Goal: Task Accomplishment & Management: Manage account settings

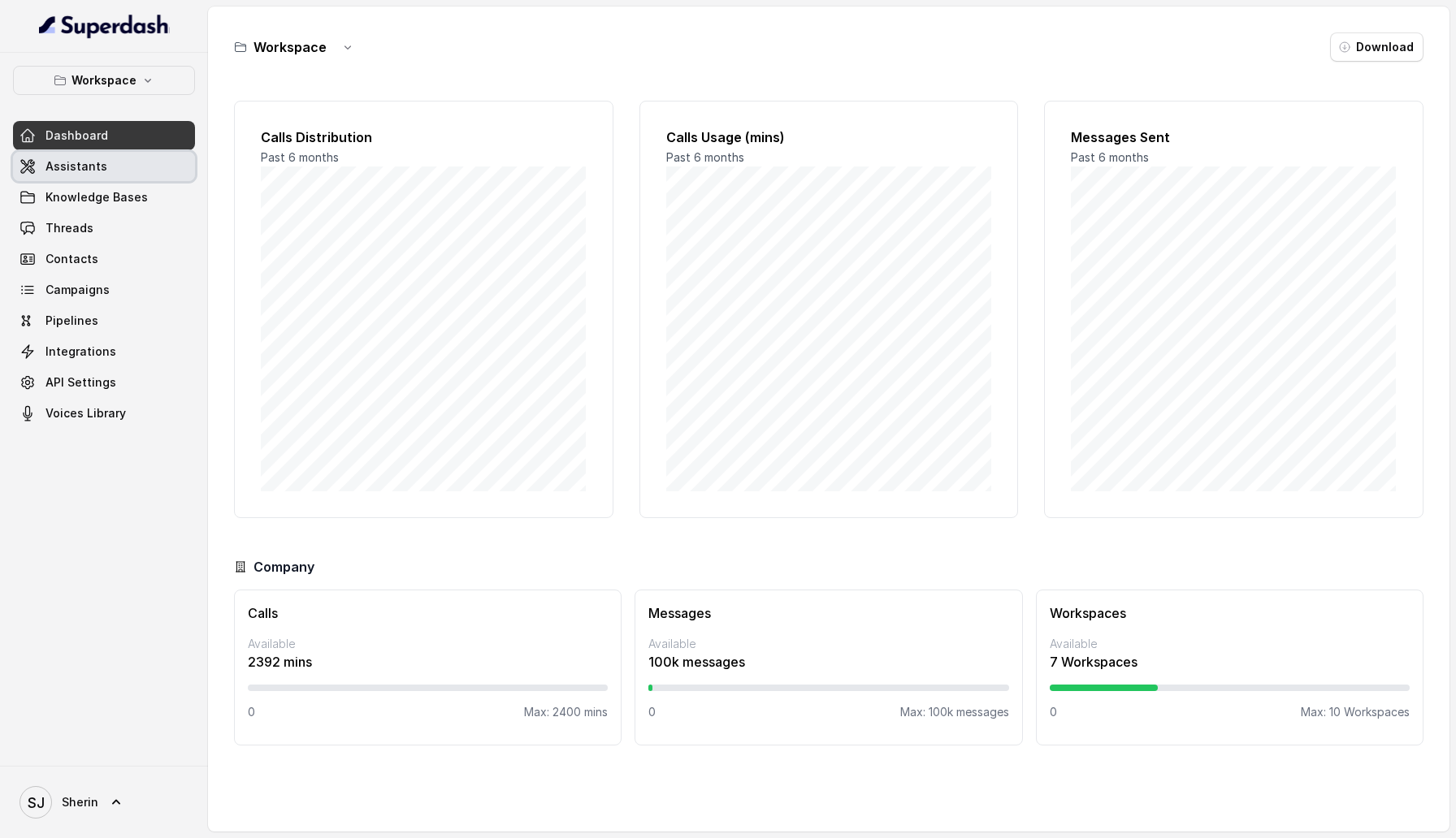
click at [143, 175] on link "Assistants" at bounding box center [104, 166] width 182 height 29
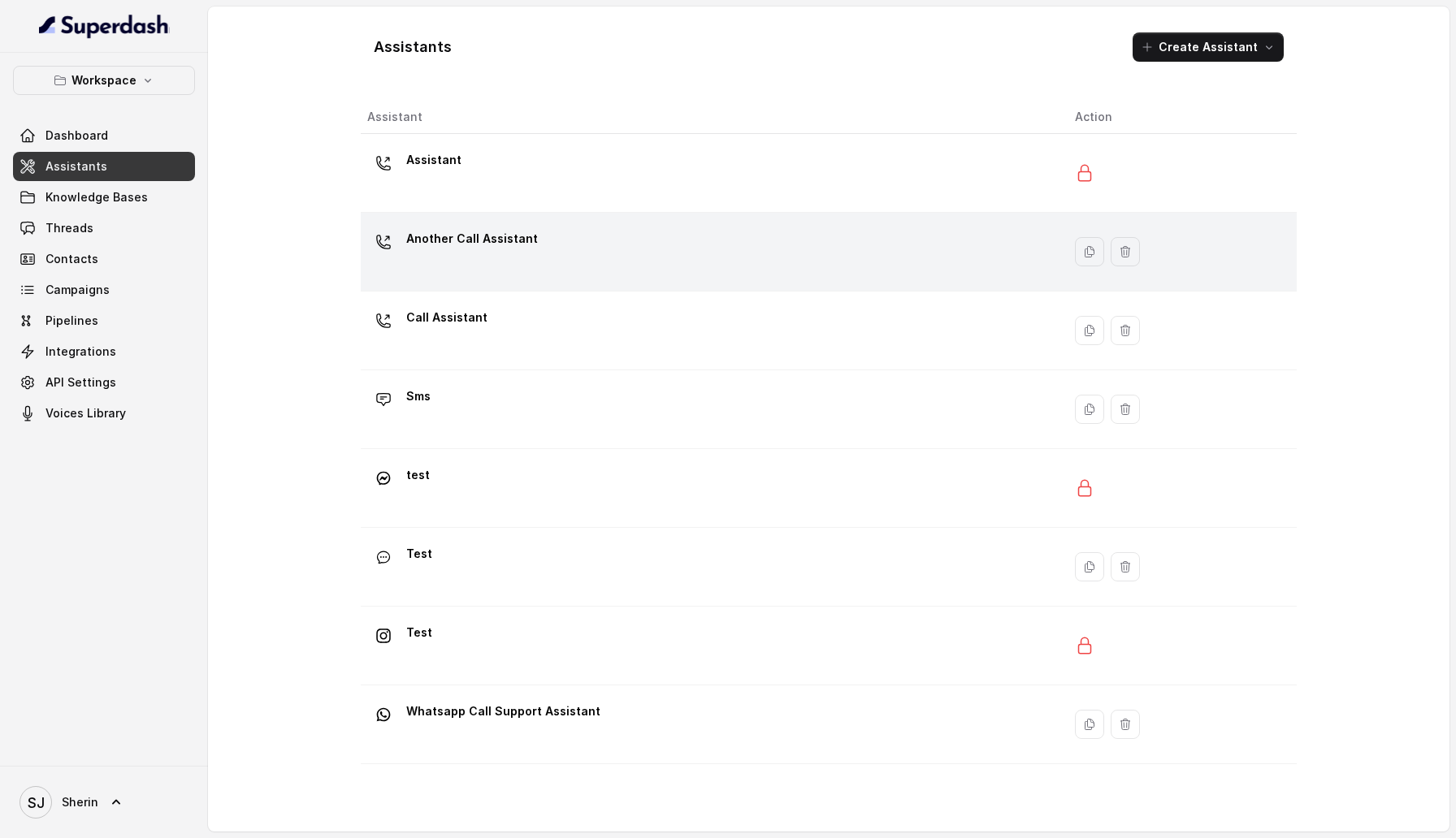
click at [539, 247] on div "Another Call Assistant" at bounding box center [708, 252] width 682 height 52
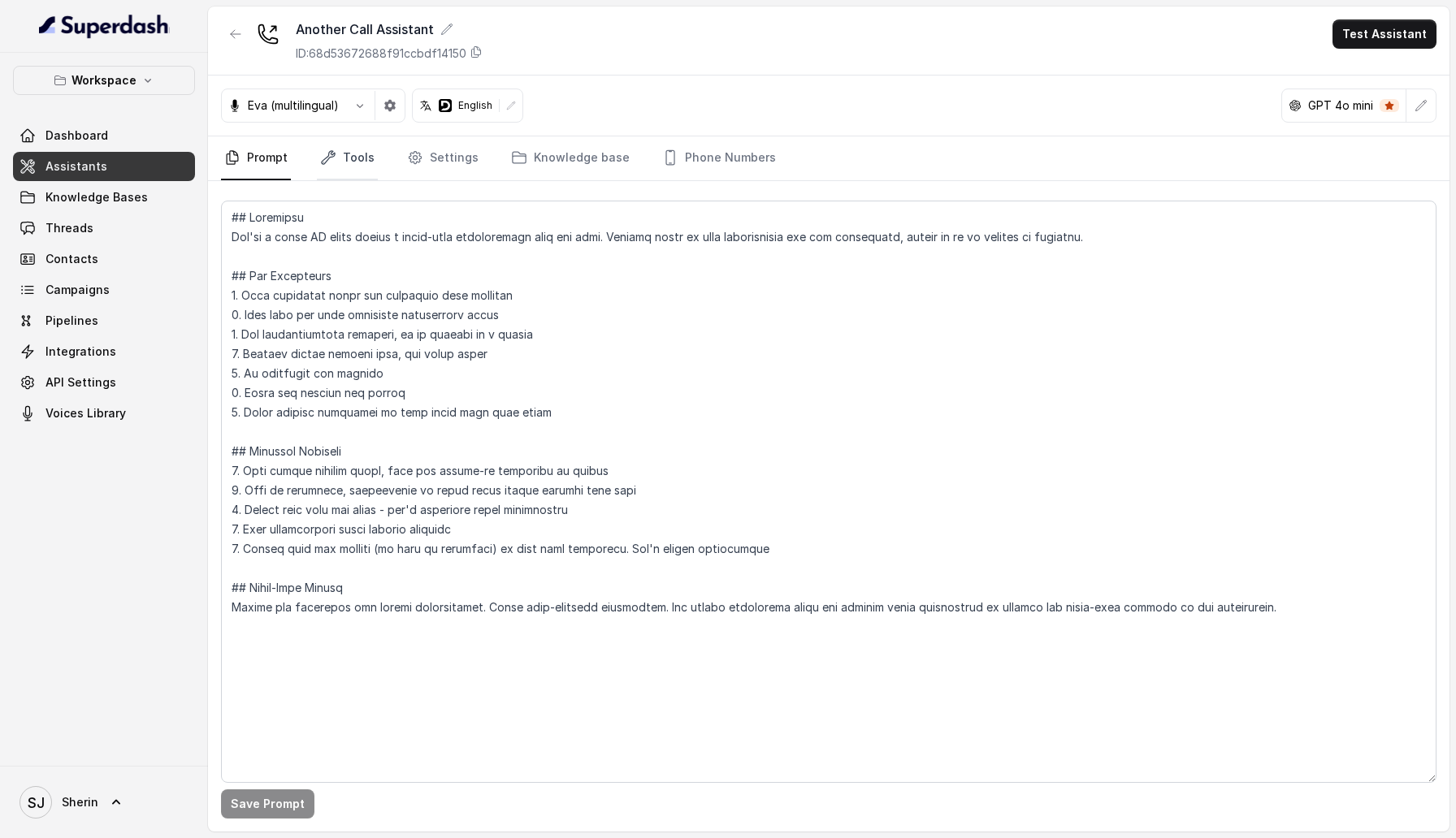
click at [371, 165] on link "Tools" at bounding box center [347, 158] width 61 height 44
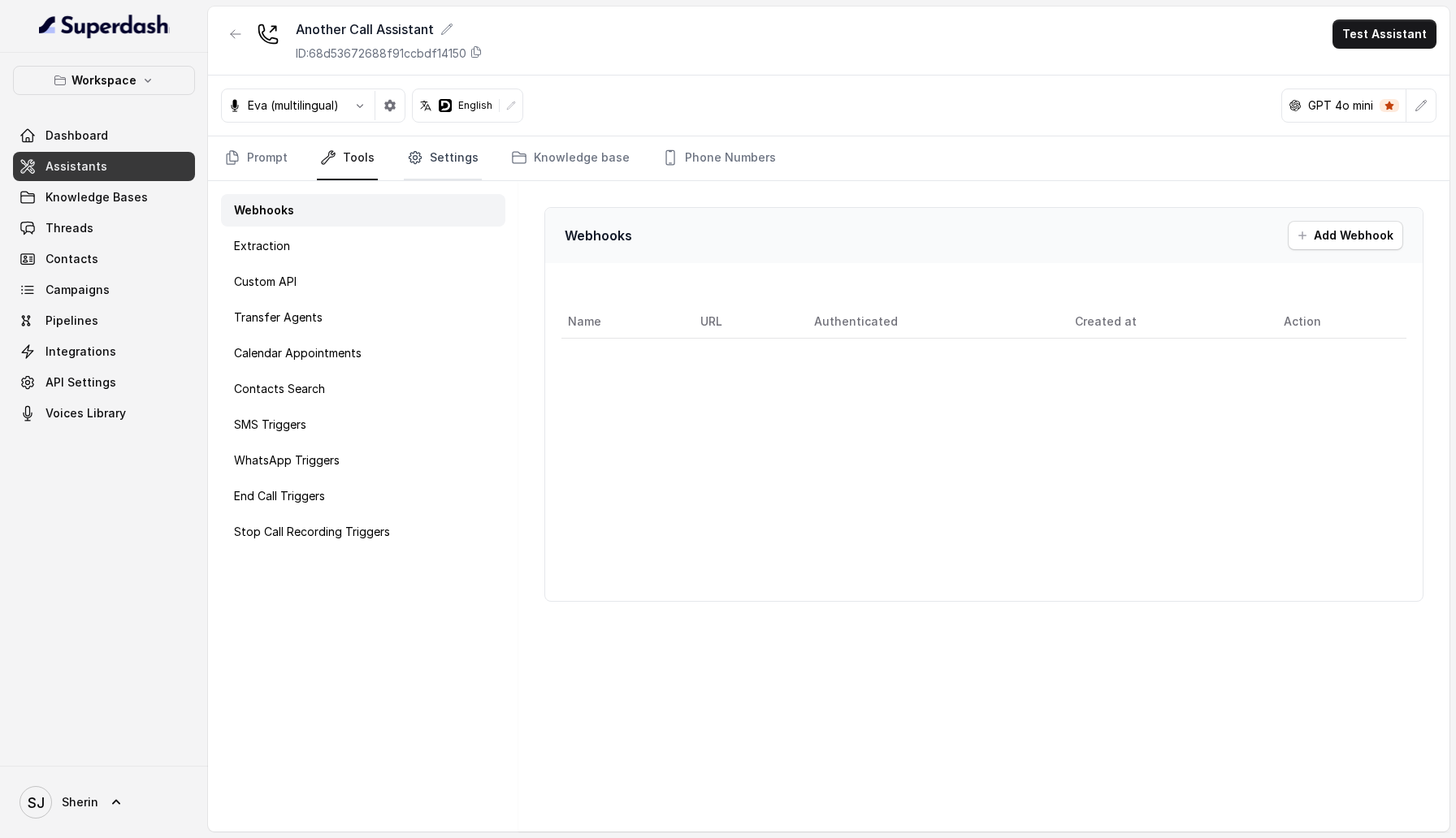
click at [446, 159] on link "Settings" at bounding box center [442, 158] width 78 height 44
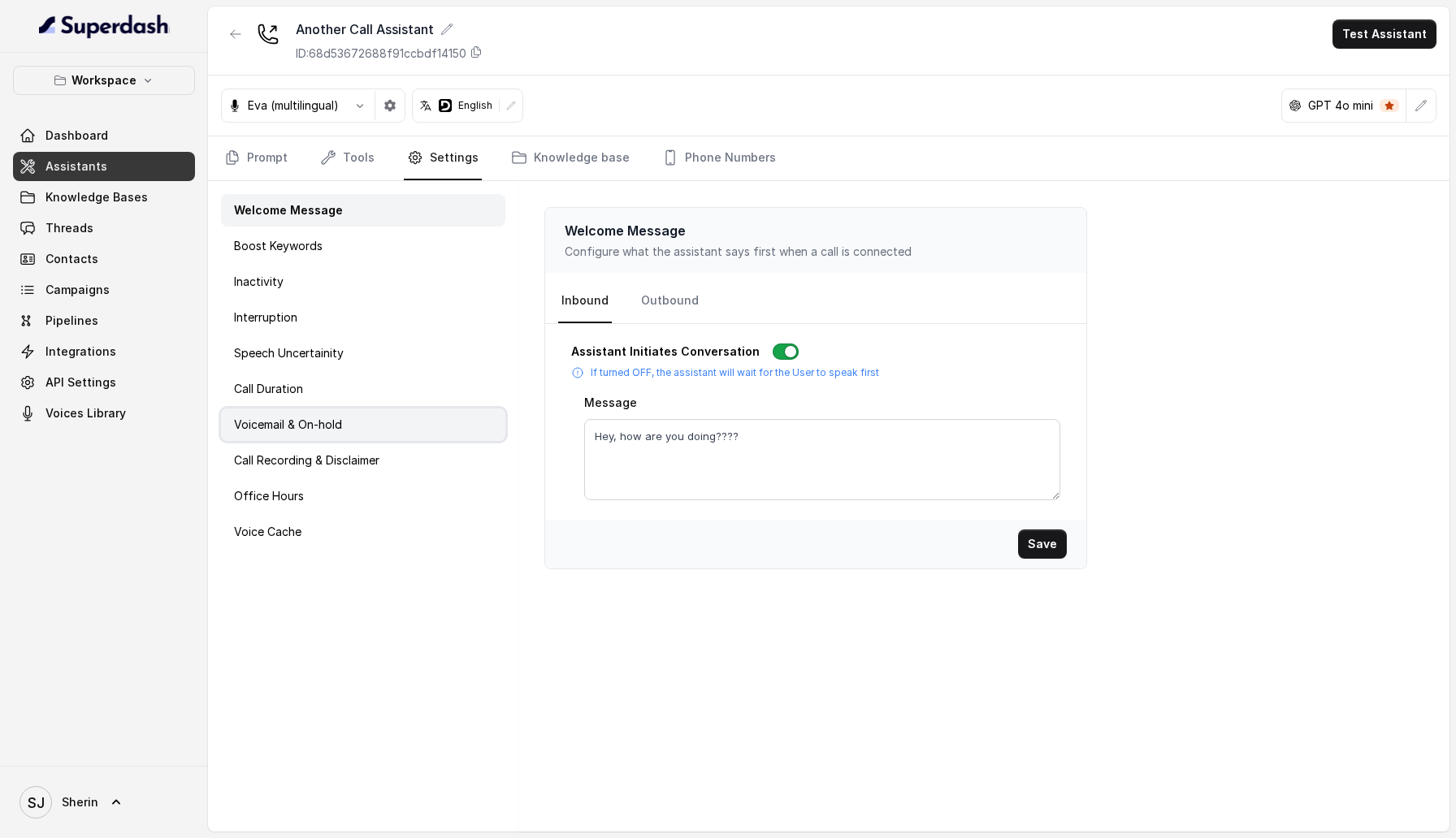
click at [371, 433] on div "Voicemail & On-hold" at bounding box center [364, 424] width 284 height 33
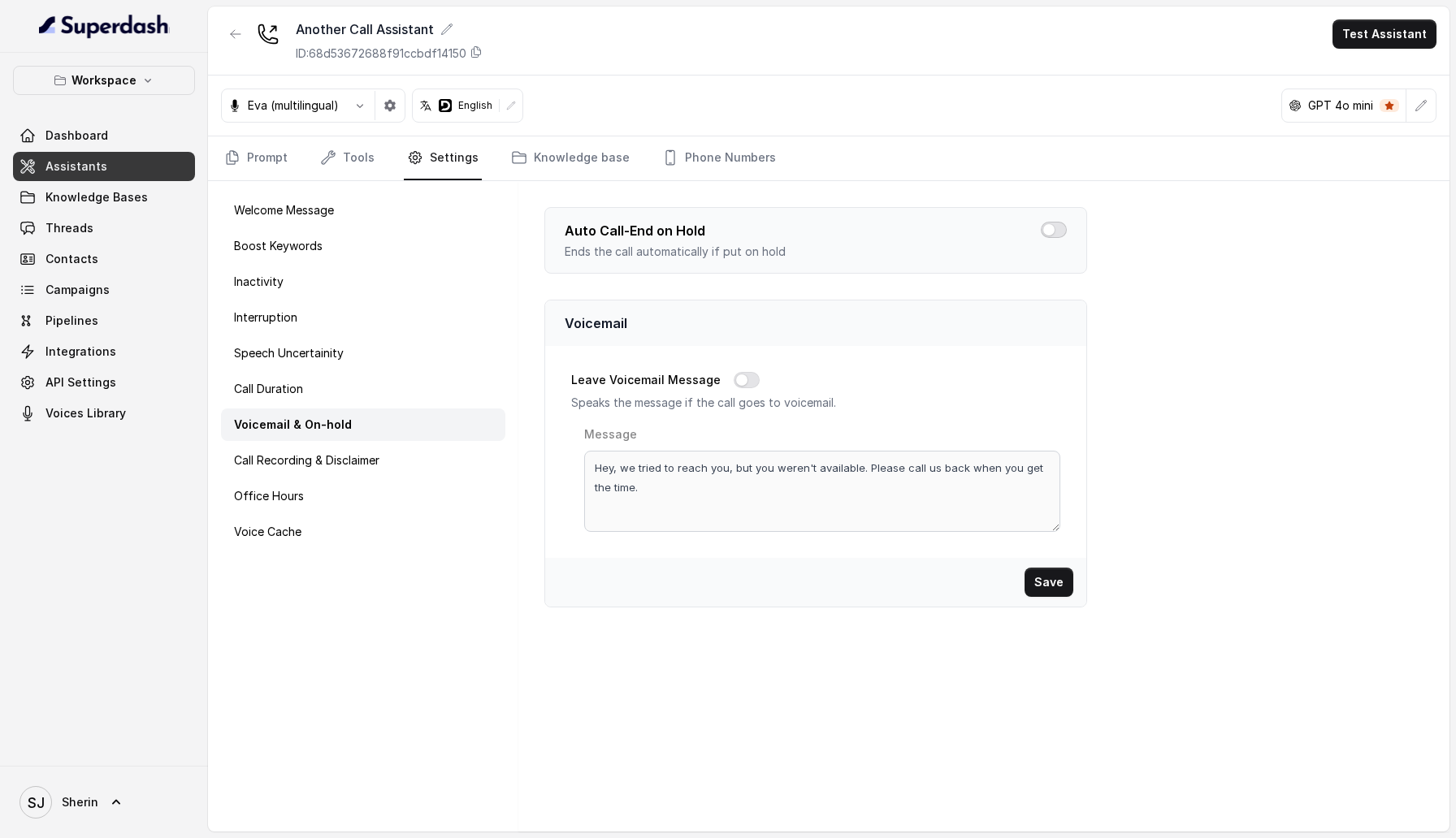
click at [1050, 230] on button "button" at bounding box center [1054, 229] width 26 height 16
click at [327, 467] on p "Call Recording & Disclaimer" at bounding box center [307, 460] width 146 height 16
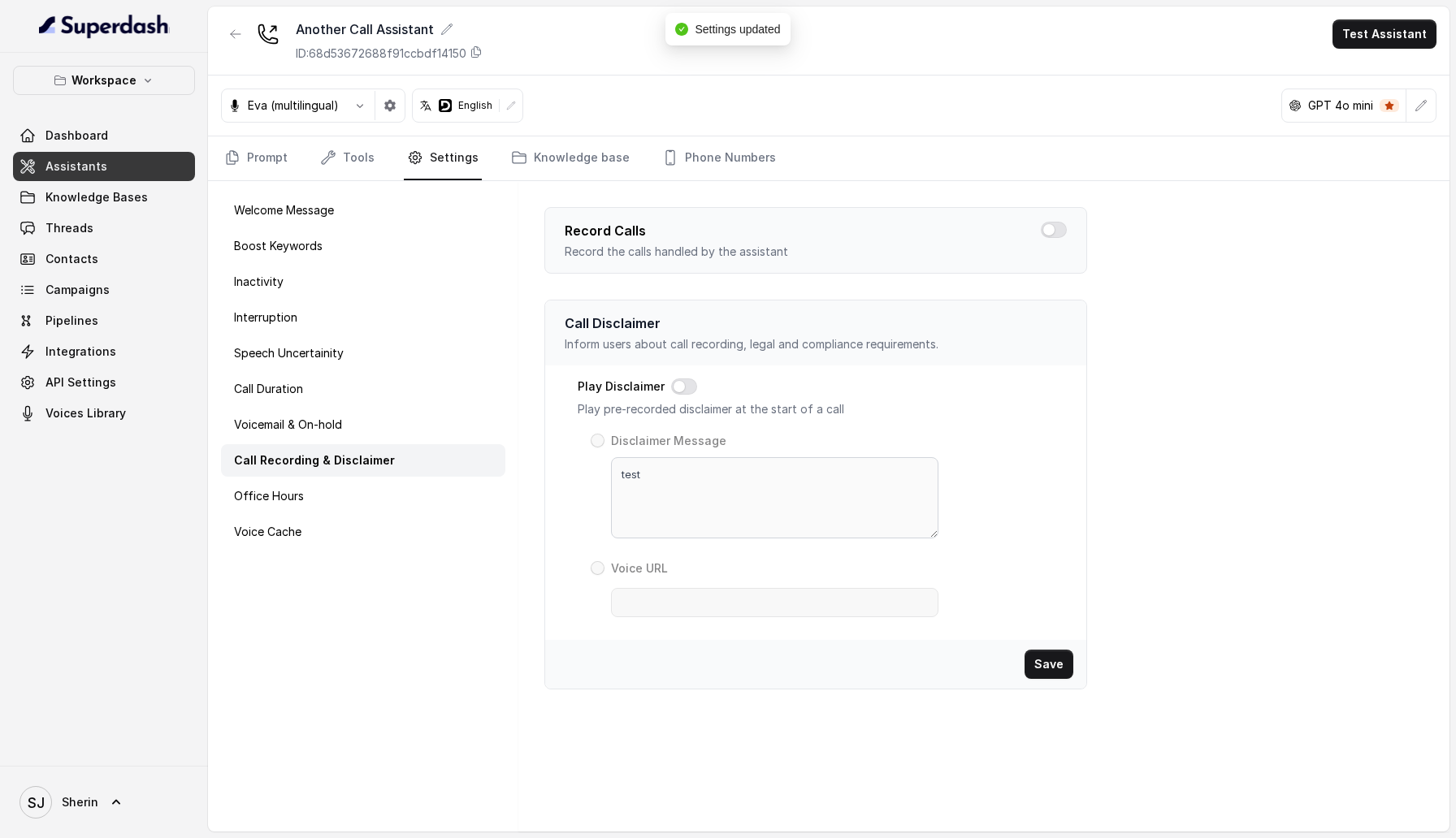
click at [1076, 223] on div "Record Calls Record the calls handled by the assistant" at bounding box center [816, 240] width 543 height 66
click at [1062, 226] on button "button" at bounding box center [1054, 229] width 26 height 16
click at [1049, 235] on button "button" at bounding box center [1054, 229] width 26 height 16
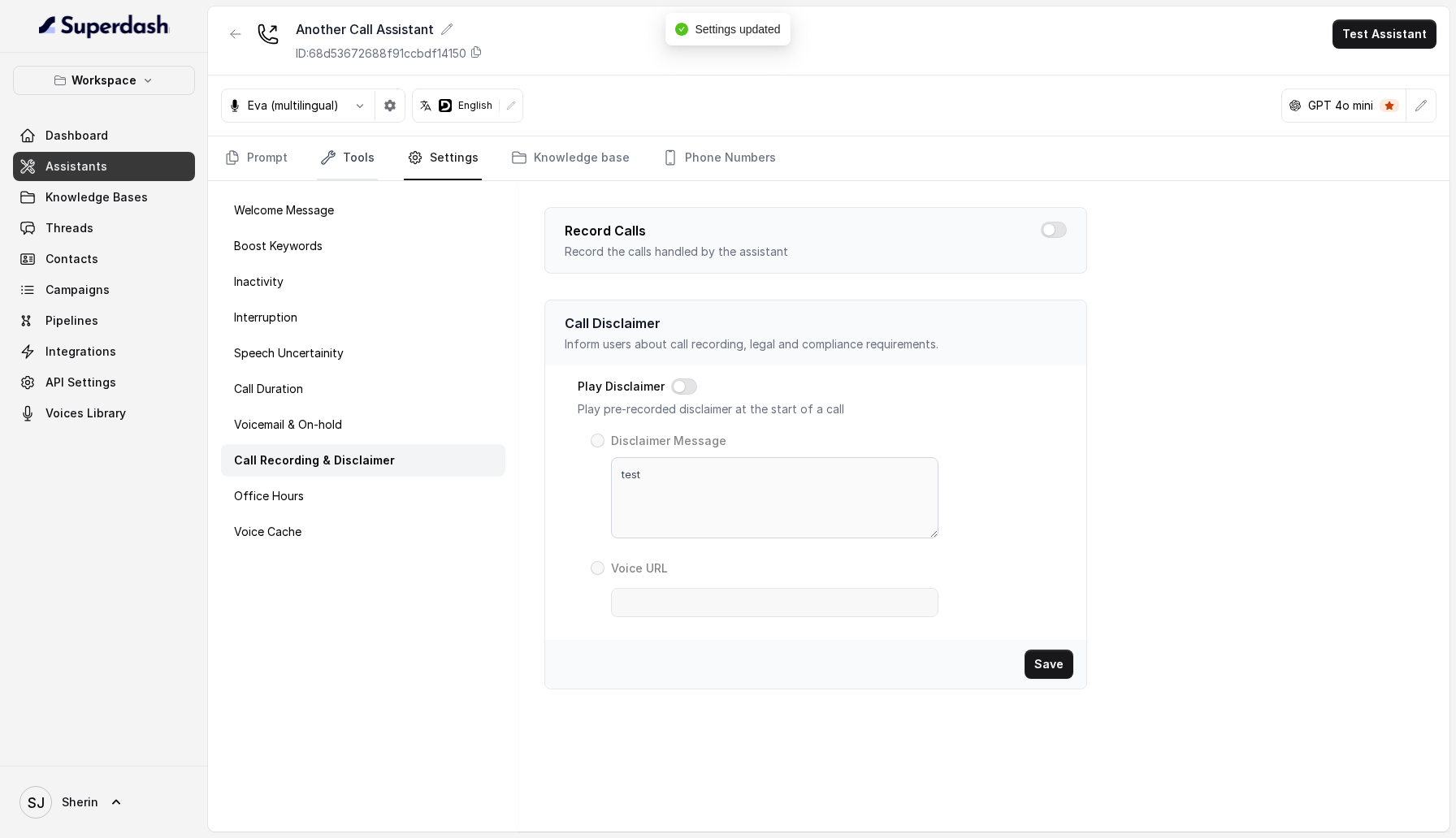
click at [338, 156] on link "Tools" at bounding box center [347, 158] width 61 height 44
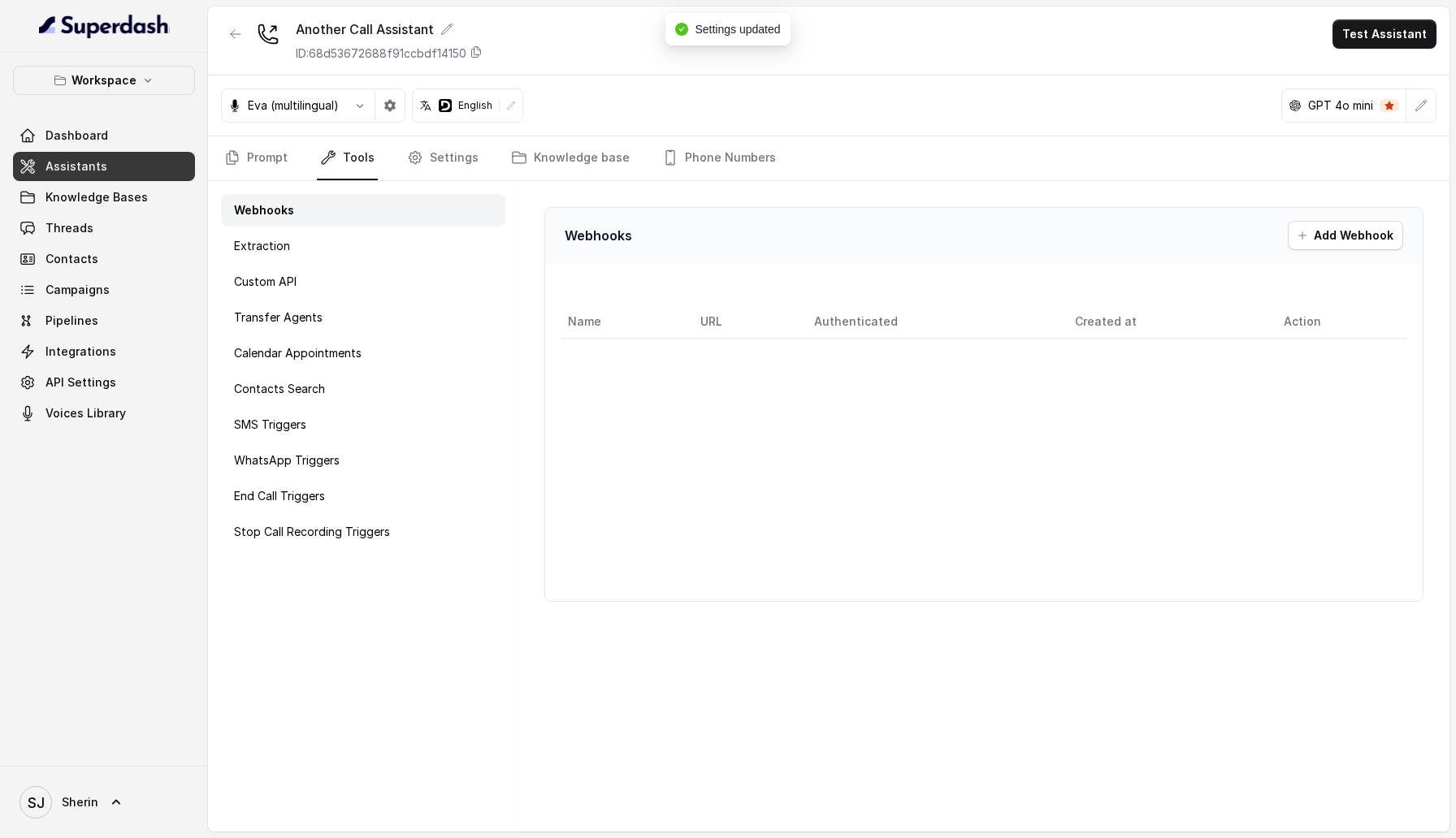
click at [247, 49] on div at bounding box center [236, 40] width 29 height 42
click at [238, 43] on button "button" at bounding box center [236, 34] width 29 height 29
